Goal: Task Accomplishment & Management: Use online tool/utility

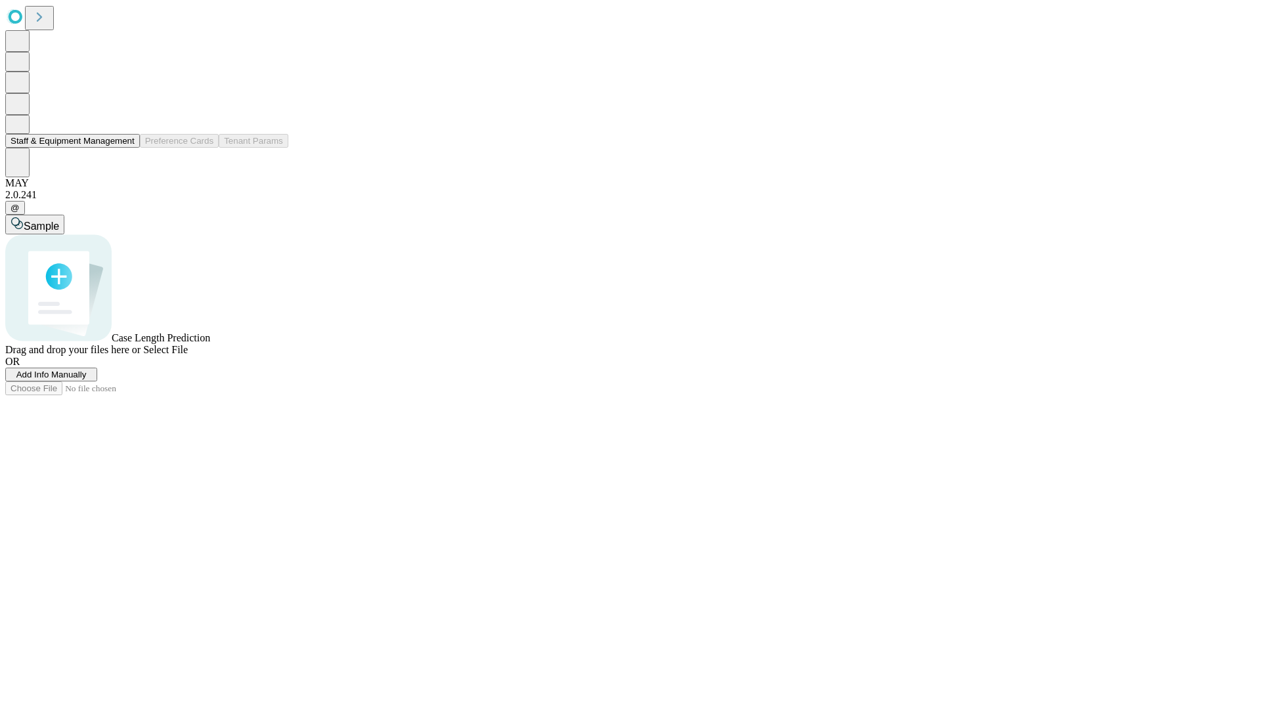
click at [125, 148] on button "Staff & Equipment Management" at bounding box center [72, 141] width 135 height 14
